Goal: Task Accomplishment & Management: Manage account settings

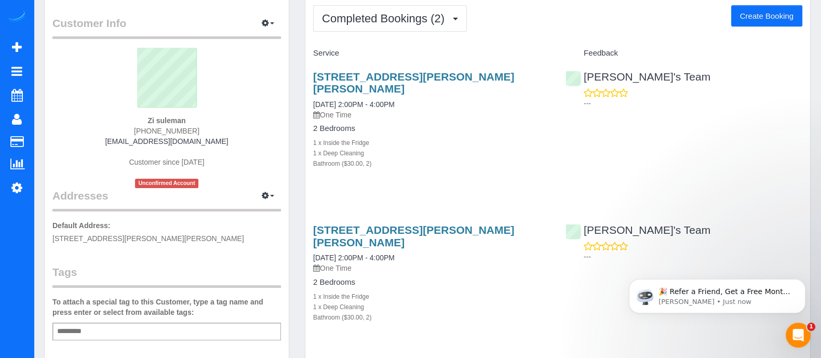
scroll to position [38, 0]
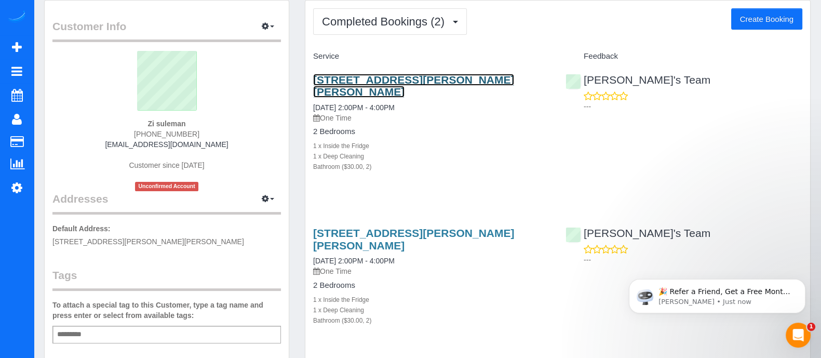
click at [381, 80] on link "[STREET_ADDRESS][PERSON_NAME][PERSON_NAME]" at bounding box center [413, 86] width 201 height 24
click at [447, 88] on link "[STREET_ADDRESS][PERSON_NAME][PERSON_NAME]" at bounding box center [413, 86] width 201 height 24
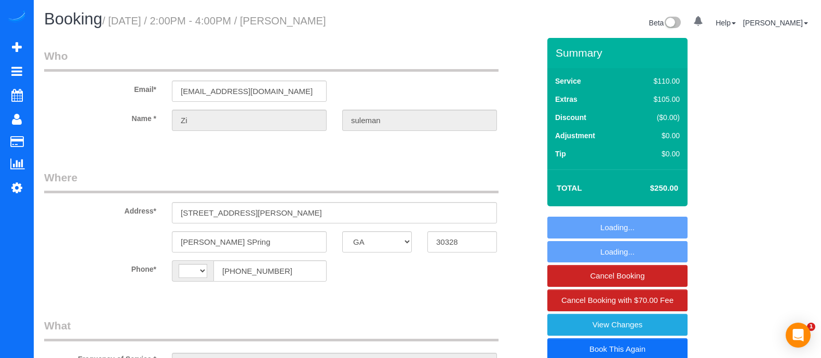
select select "GA"
select select "string:US"
select select "object:659"
select select "string:fspay-d95425f2-1345-4594-97ce-8c6d5c8d86f7"
select select "2"
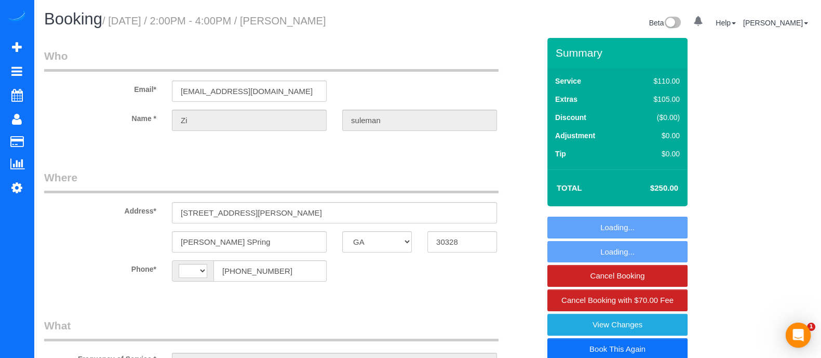
select select "spot1"
select select "number:3"
select select "number:6"
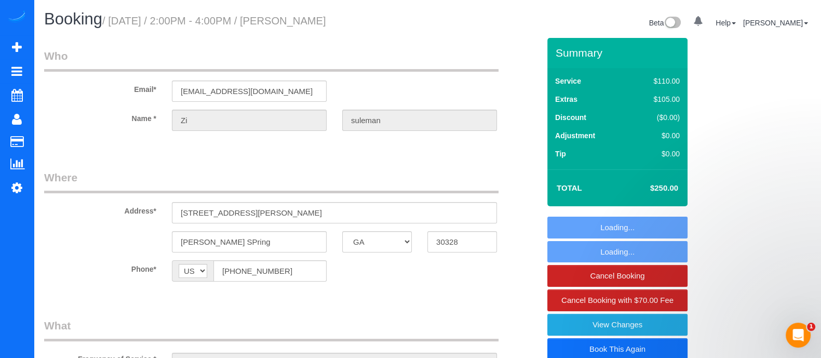
select select "object:760"
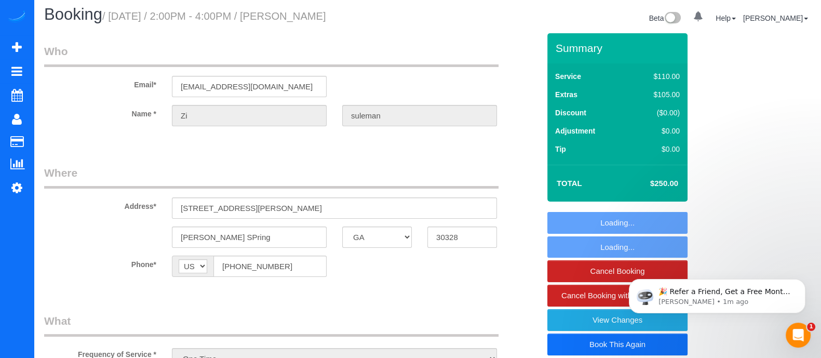
select select "2"
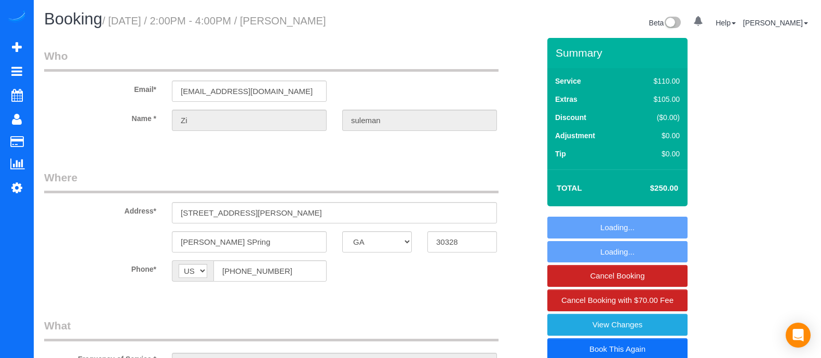
select select "GA"
select select "number:3"
select select "number:6"
select select "object:659"
select select "spot1"
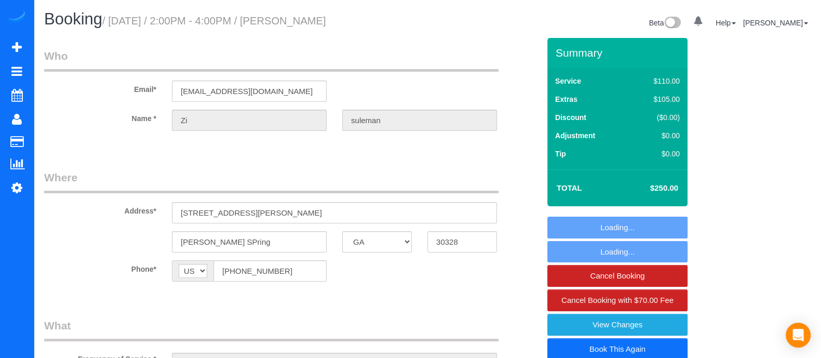
select select "object:760"
select select "2"
